Goal: Connect with others: Connect with others

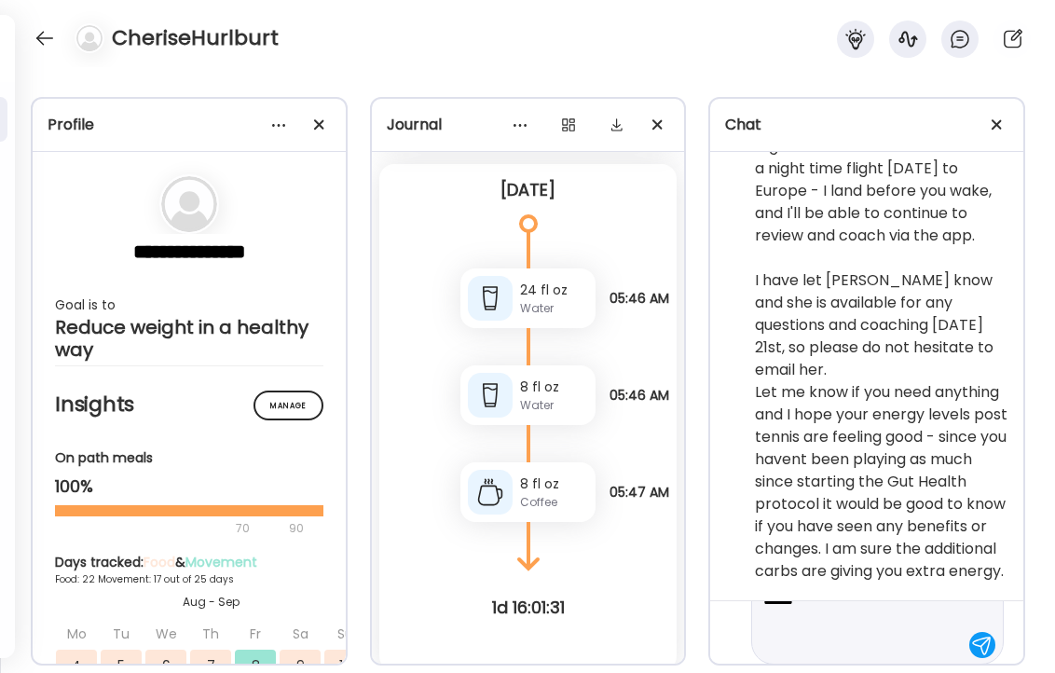
scroll to position [171, 0]
click at [842, 620] on textarea "**********" at bounding box center [860, 550] width 195 height 201
click at [795, 645] on textarea "**********" at bounding box center [860, 554] width 195 height 246
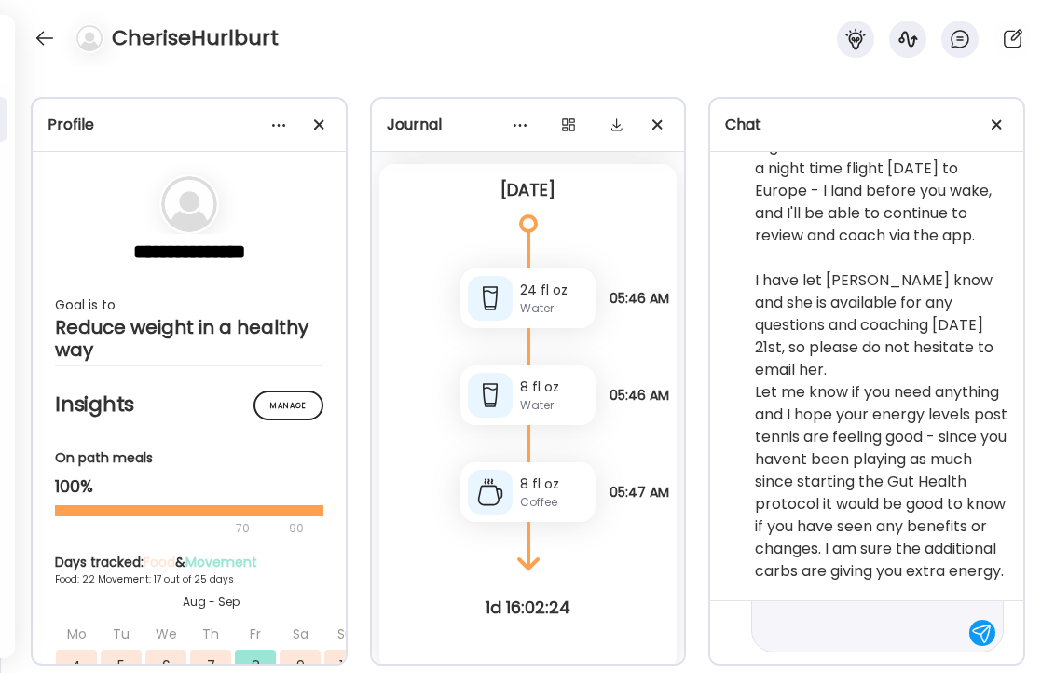
type textarea "**********"
click at [985, 629] on div at bounding box center [982, 633] width 26 height 26
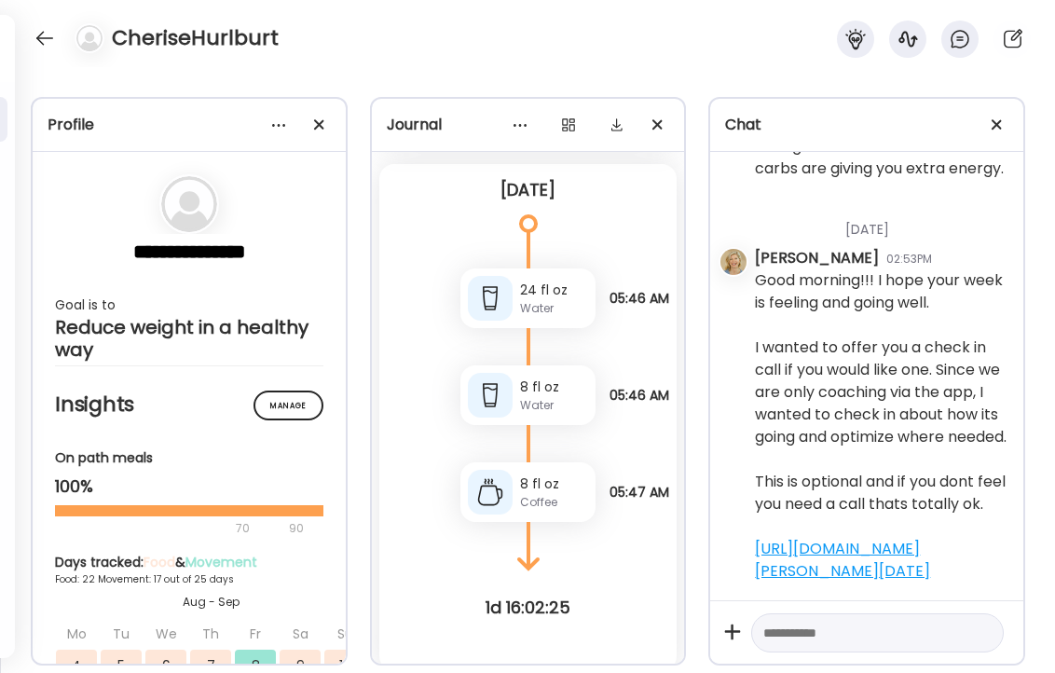
scroll to position [94206, 0]
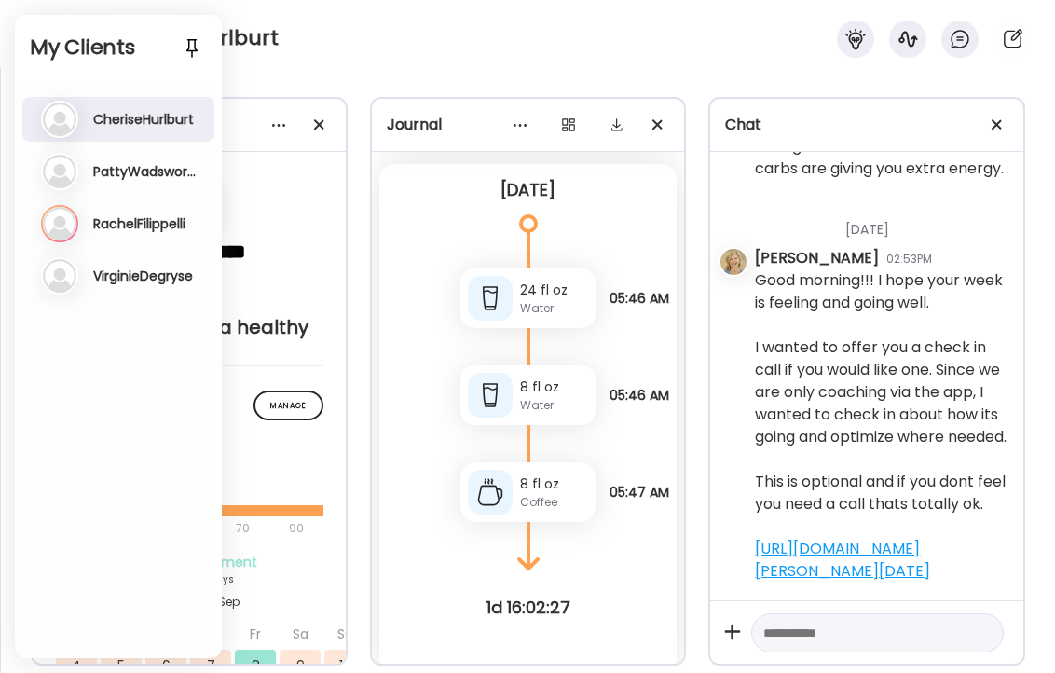
click at [127, 227] on h3 "RachelFilippelli" at bounding box center [139, 223] width 92 height 17
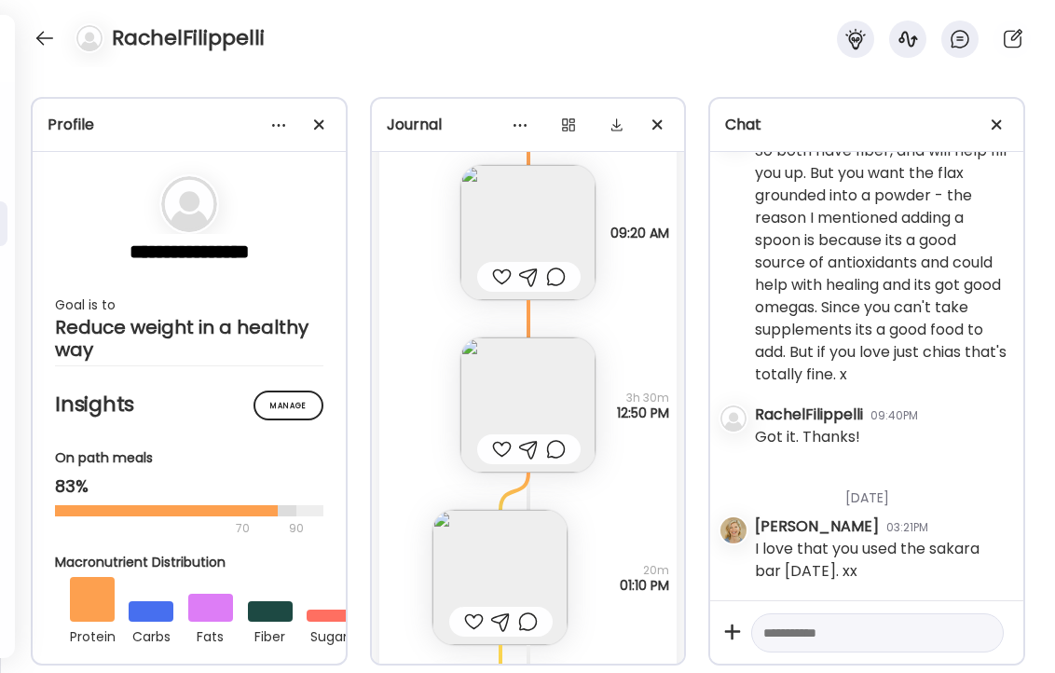
scroll to position [19688, 0]
click at [528, 394] on img at bounding box center [527, 399] width 135 height 135
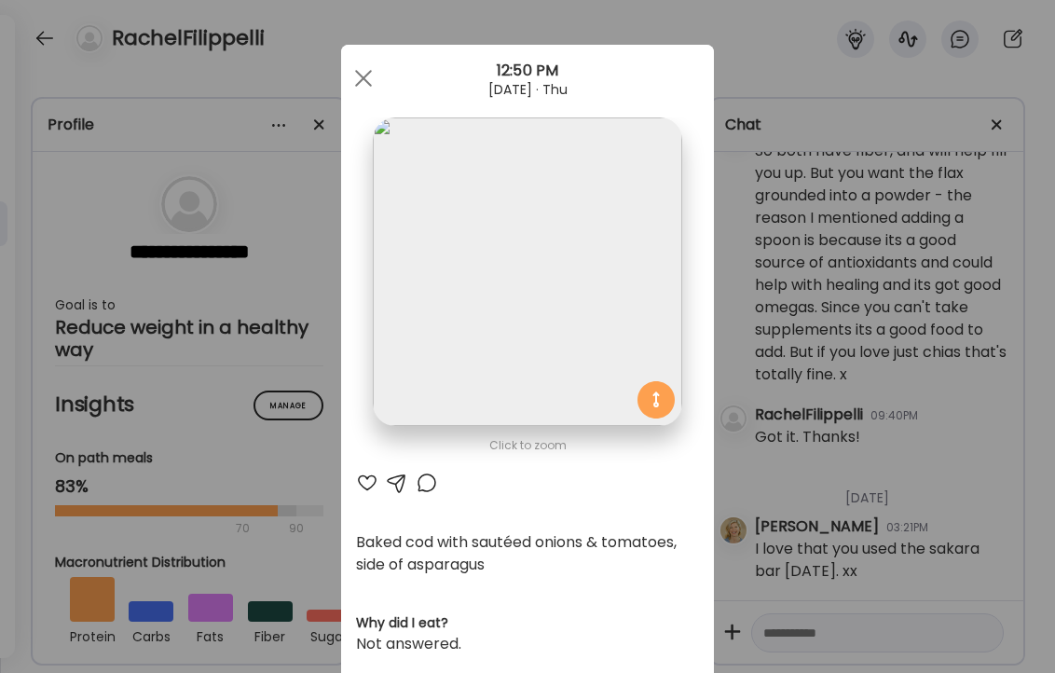
click at [368, 479] on div at bounding box center [367, 483] width 22 height 22
click at [361, 77] on span at bounding box center [363, 78] width 17 height 17
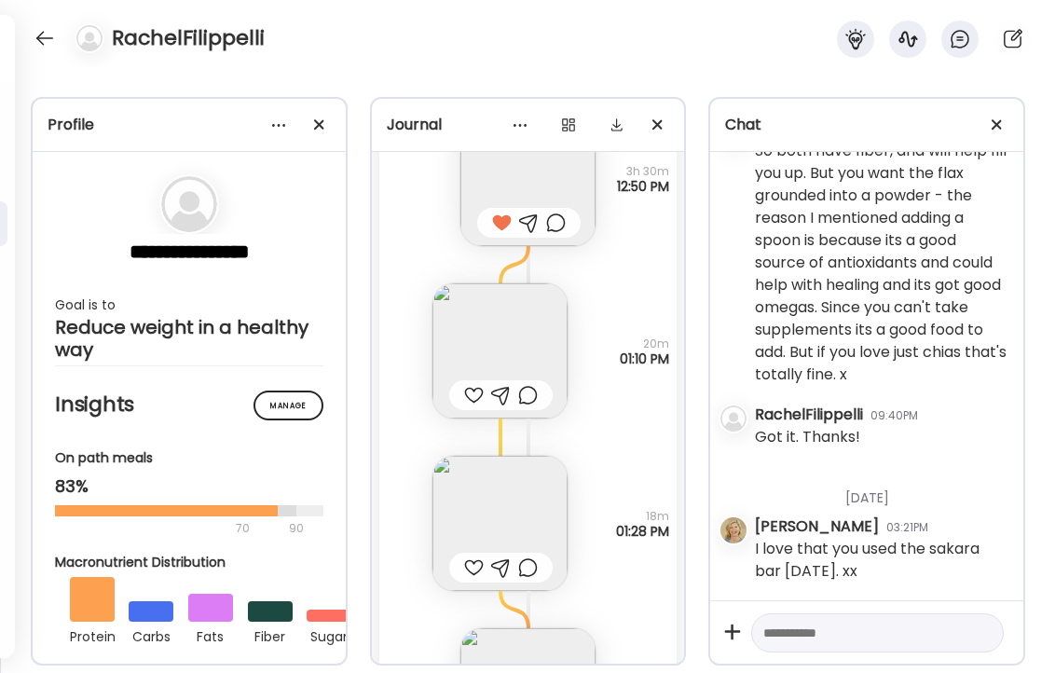
scroll to position [19977, 0]
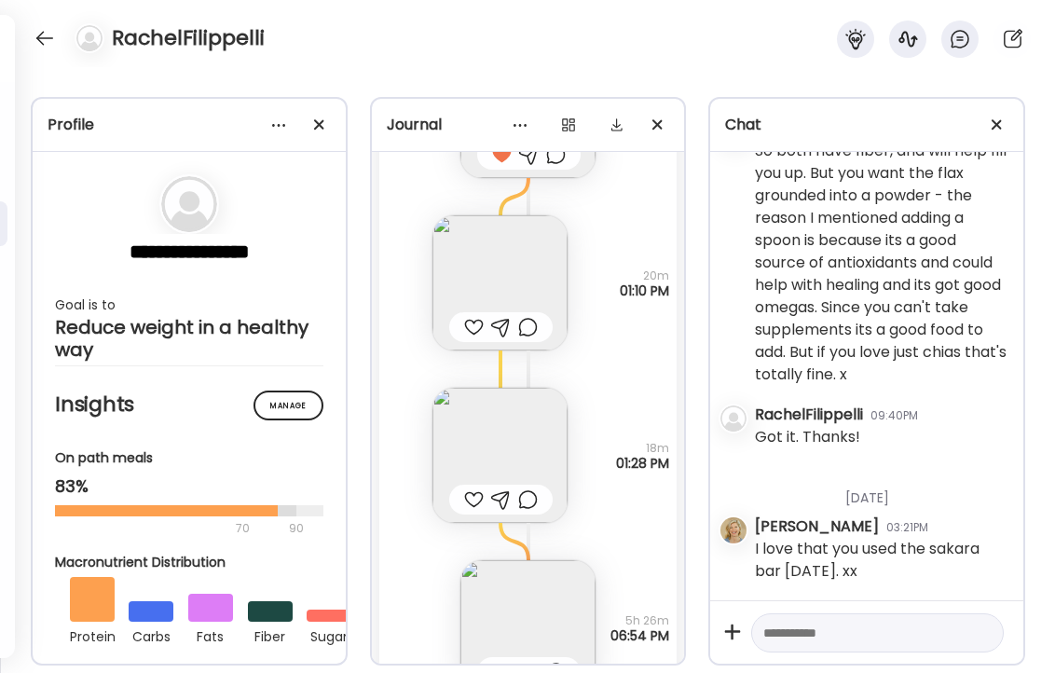
click at [499, 279] on img at bounding box center [499, 282] width 135 height 135
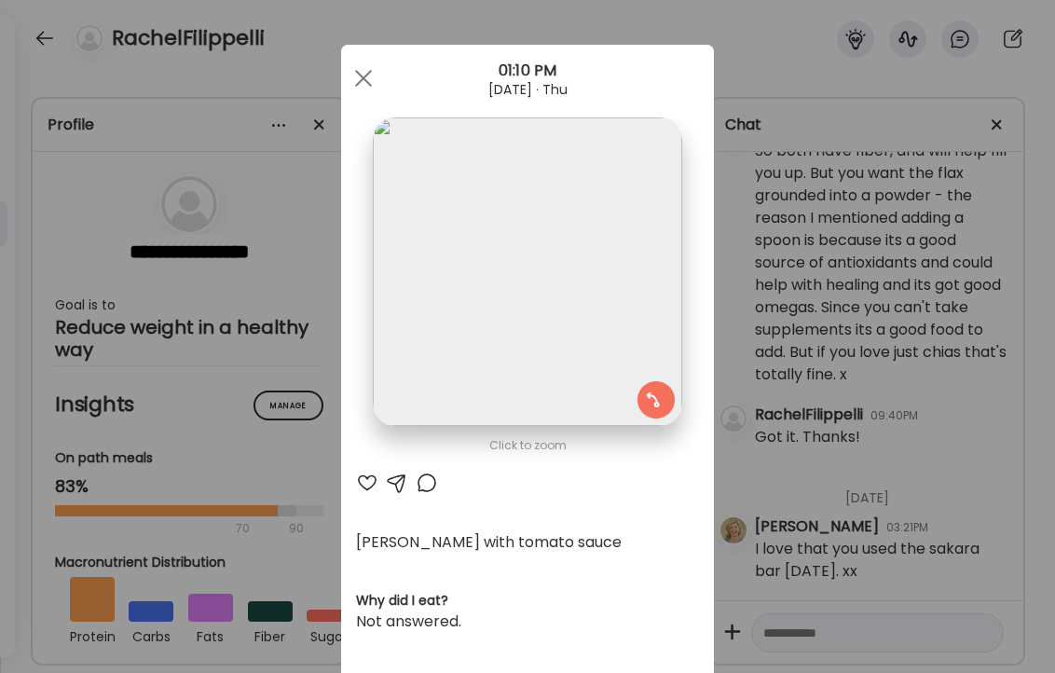
click at [390, 538] on div "[PERSON_NAME] with tomato sauce" at bounding box center [527, 542] width 343 height 22
copy div "[PERSON_NAME]"
click at [360, 76] on div at bounding box center [363, 78] width 37 height 37
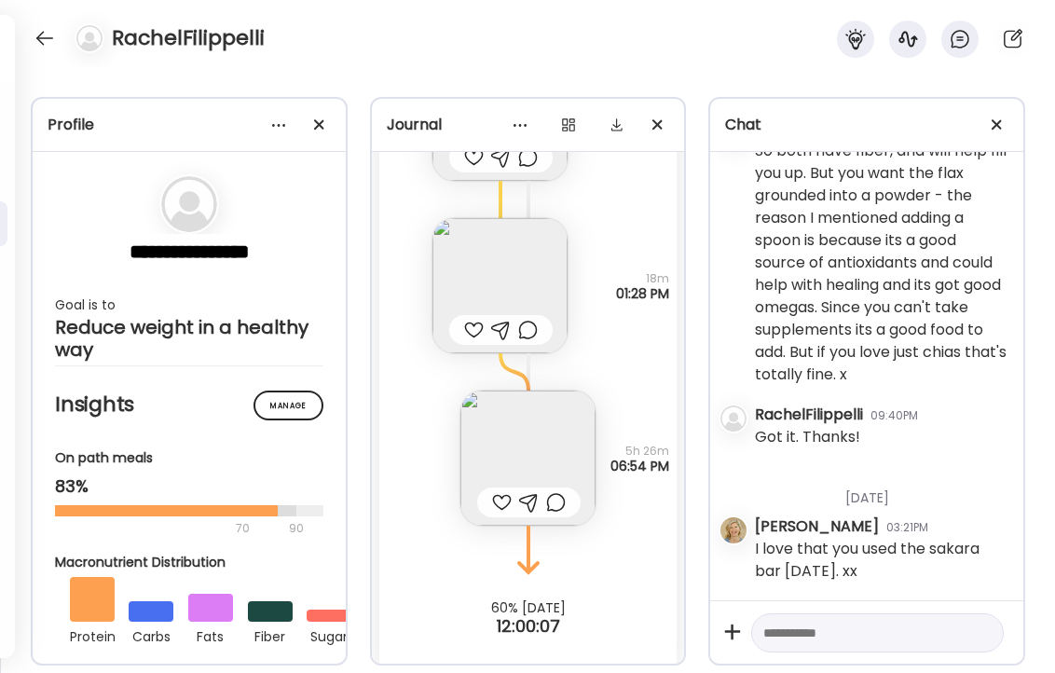
scroll to position [20165, 0]
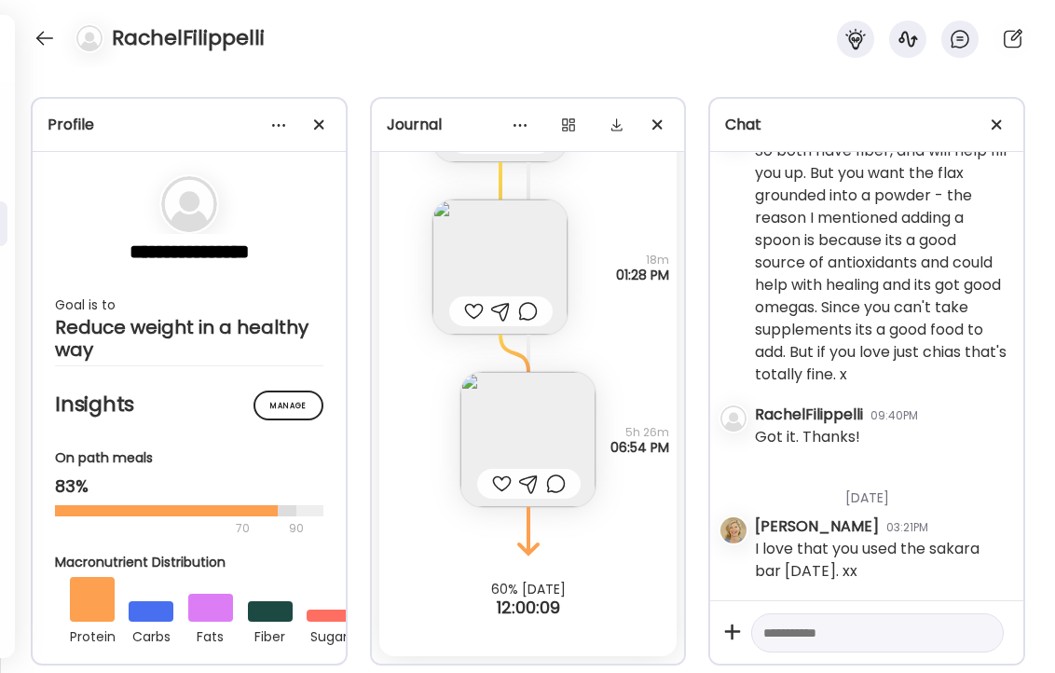
click at [521, 411] on img at bounding box center [527, 439] width 135 height 135
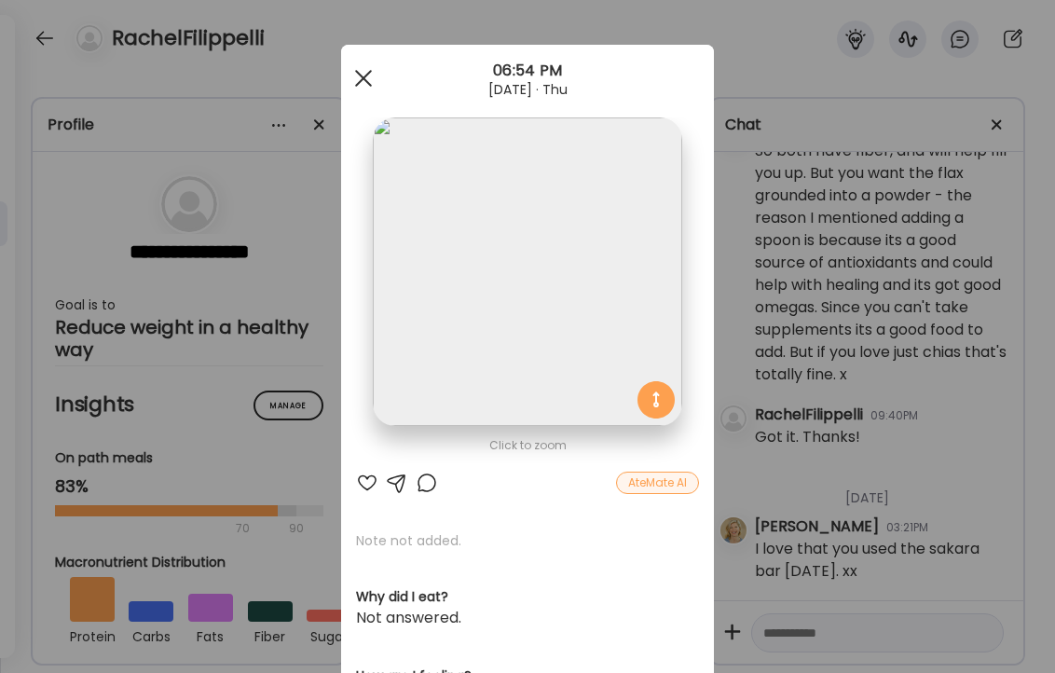
click at [359, 75] on span at bounding box center [363, 78] width 17 height 17
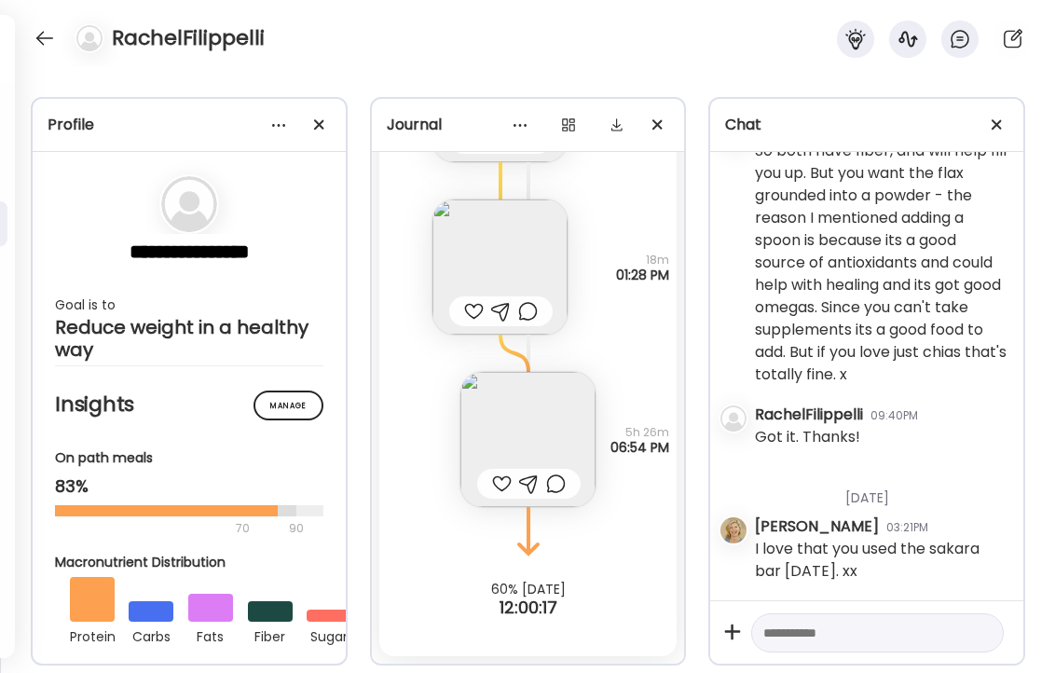
click at [501, 479] on div at bounding box center [502, 483] width 20 height 22
click at [41, 35] on div at bounding box center [45, 38] width 30 height 30
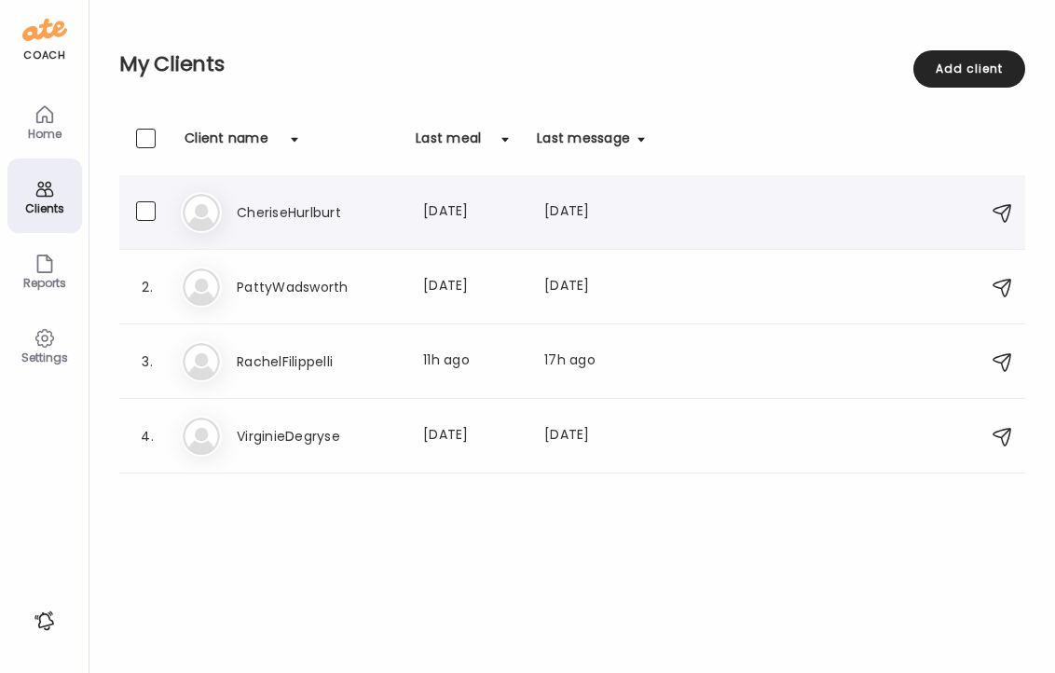
click at [305, 218] on h3 "CheriseHurlburt" at bounding box center [319, 212] width 164 height 22
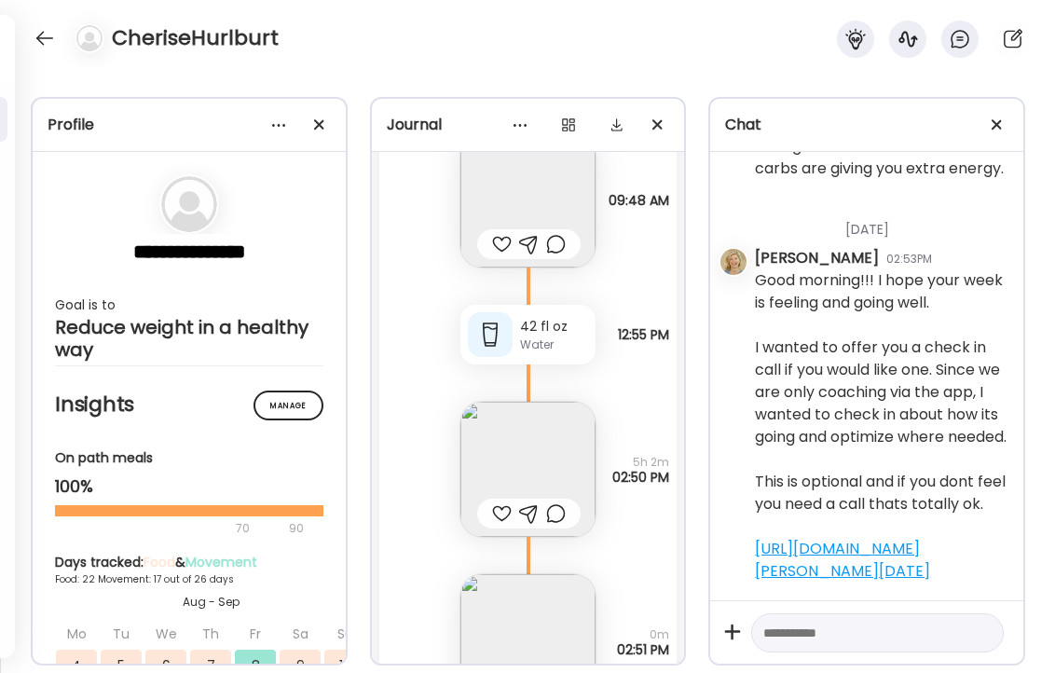
scroll to position [38743, 0]
click at [553, 453] on img at bounding box center [527, 466] width 135 height 135
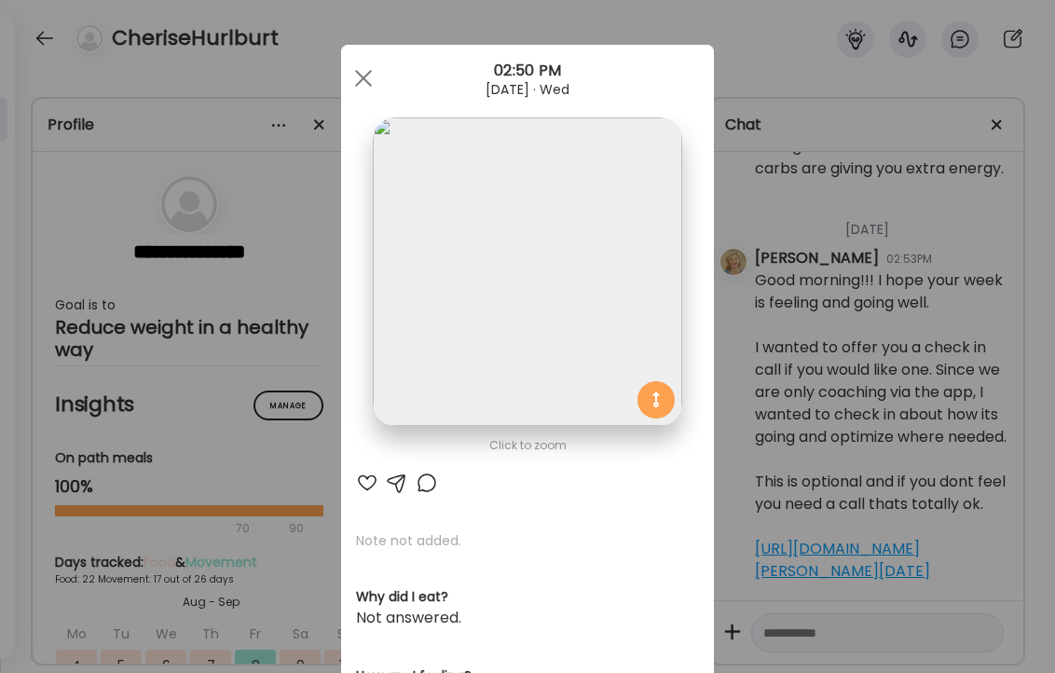
click at [369, 485] on div at bounding box center [367, 483] width 22 height 22
click at [359, 75] on span at bounding box center [363, 78] width 17 height 17
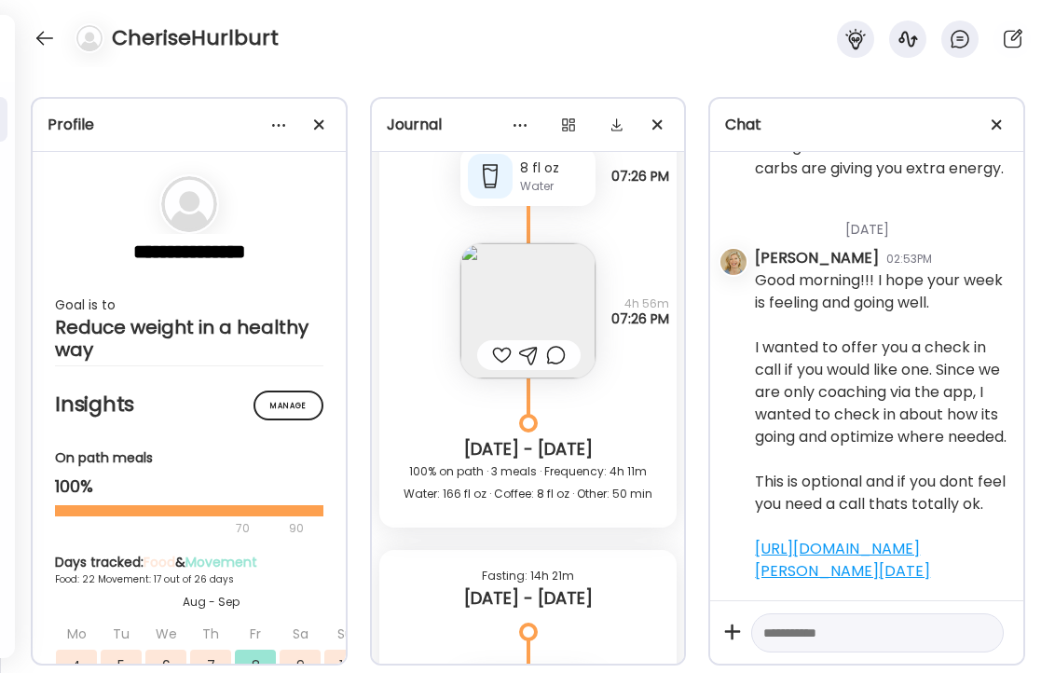
scroll to position [37700, 0]
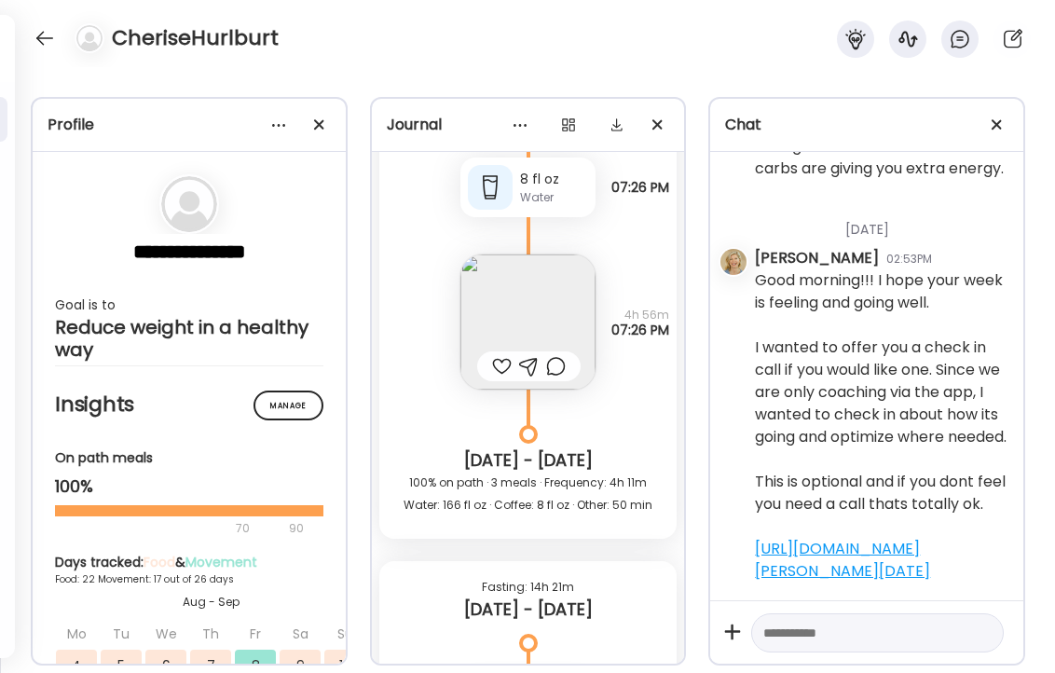
click at [521, 293] on img at bounding box center [527, 321] width 135 height 135
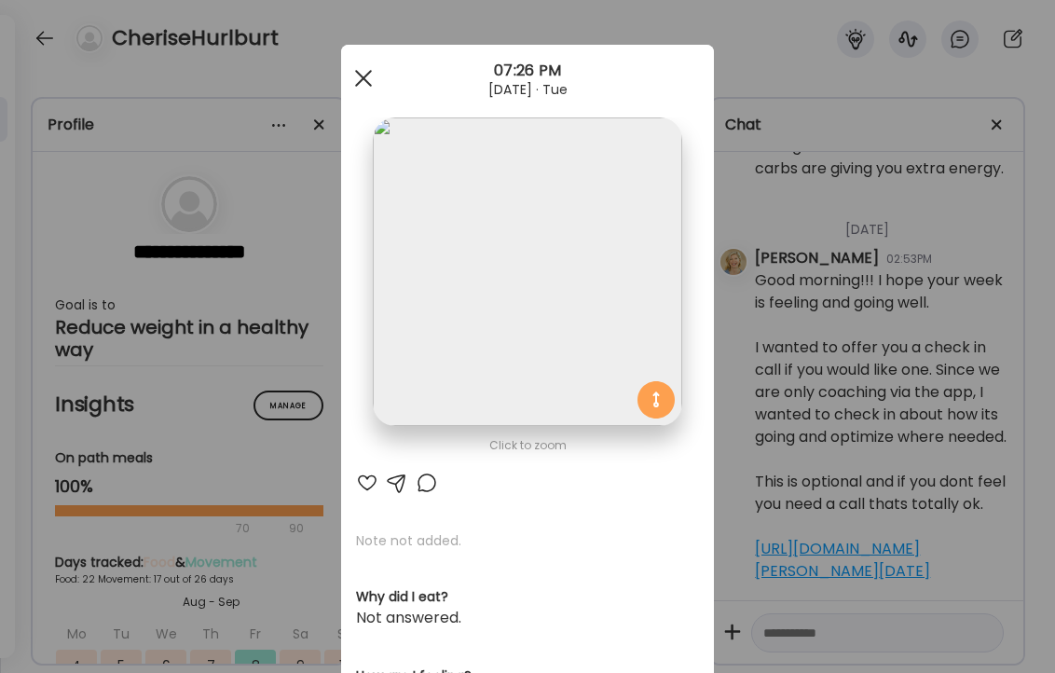
click at [358, 79] on div at bounding box center [363, 78] width 37 height 37
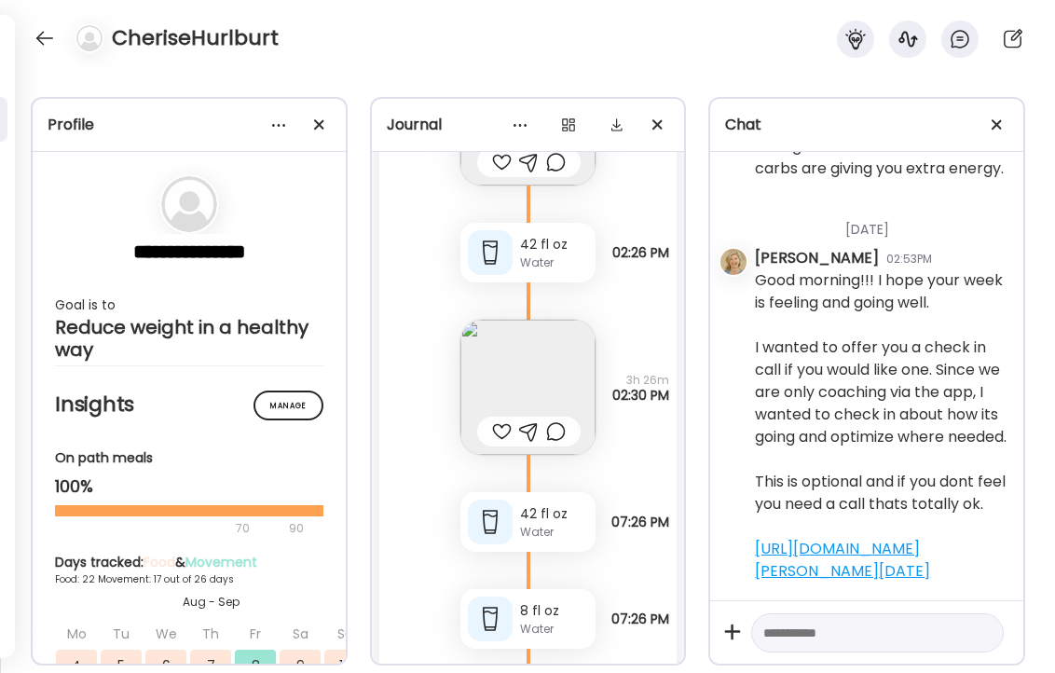
scroll to position [37267, 0]
click at [498, 432] on div at bounding box center [502, 433] width 20 height 22
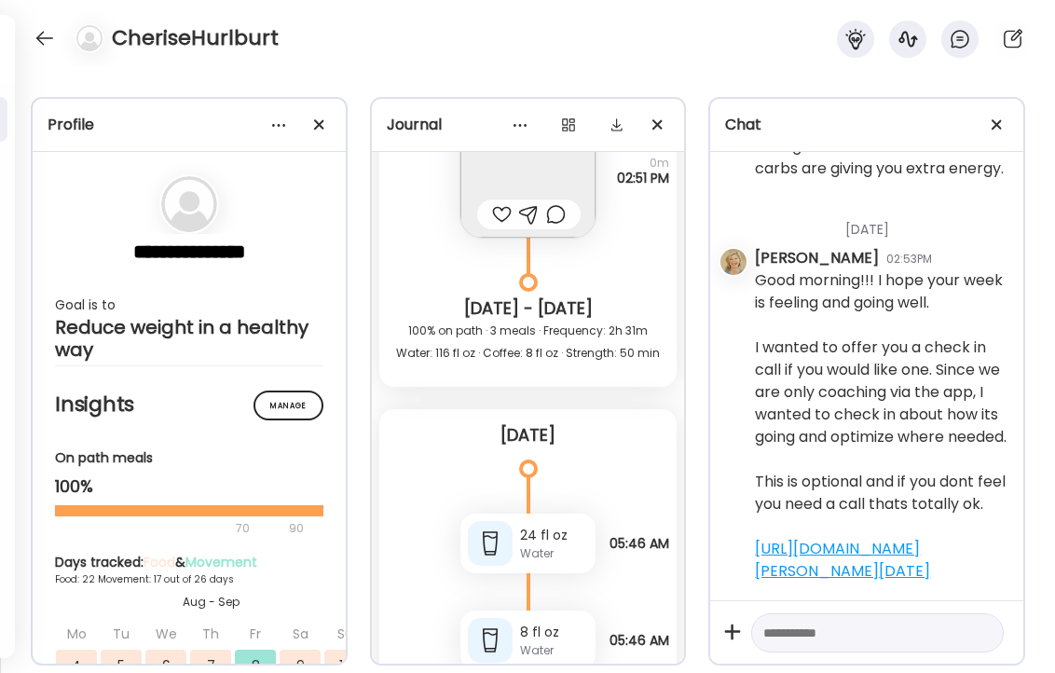
scroll to position [39215, 0]
